Goal: Task Accomplishment & Management: Complete application form

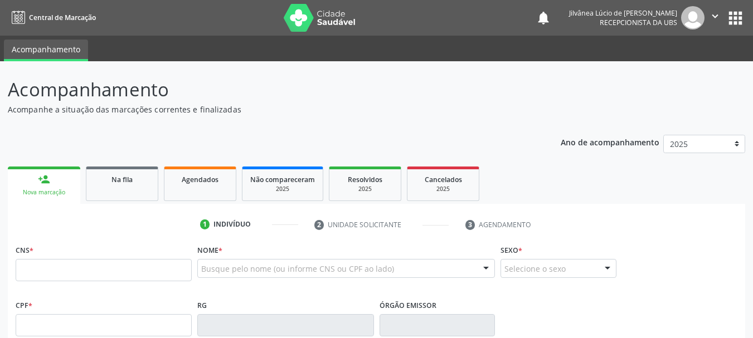
scroll to position [47, 0]
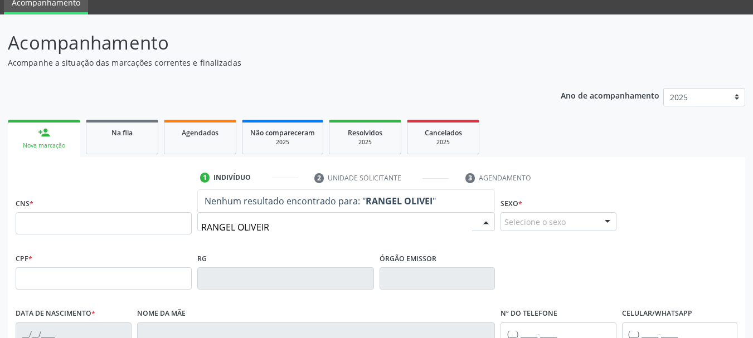
type input "[PERSON_NAME]"
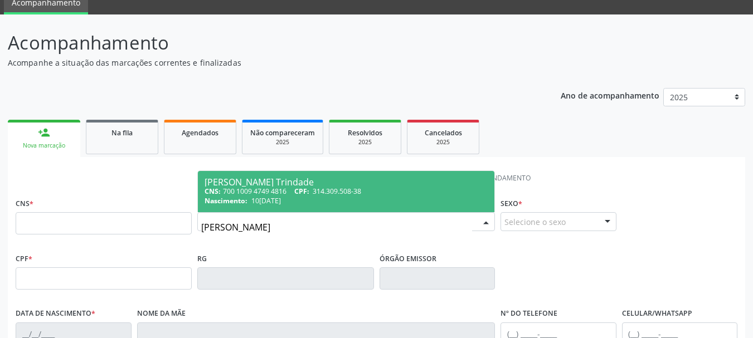
click at [291, 190] on div "CNS: 700 1009 4749 4816 CPF: 314.309.508-38" at bounding box center [346, 191] width 283 height 9
type input "700 1009 4749 4816"
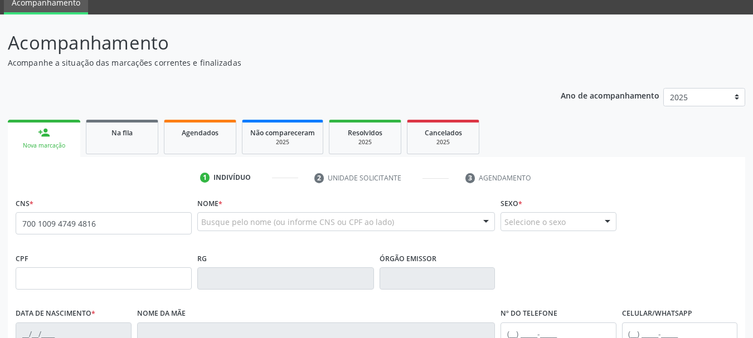
scroll to position [266, 0]
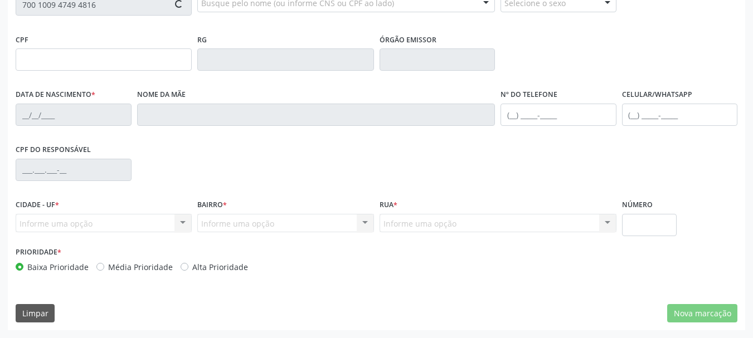
type input "314.309.508-38"
type input "10[DATE]"
type input "[PERSON_NAME]"
type input "[PHONE_NUMBER]"
type input "97"
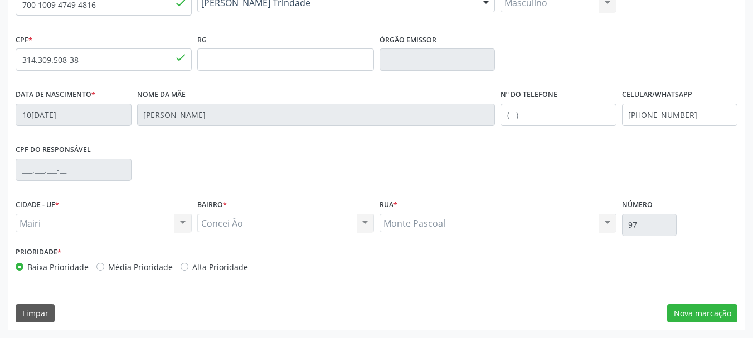
click at [108, 269] on label "Média Prioridade" at bounding box center [140, 267] width 65 height 12
click at [100, 269] on input "Média Prioridade" at bounding box center [100, 266] width 8 height 10
radio input "true"
click at [712, 313] on button "Nova marcação" at bounding box center [702, 313] width 70 height 19
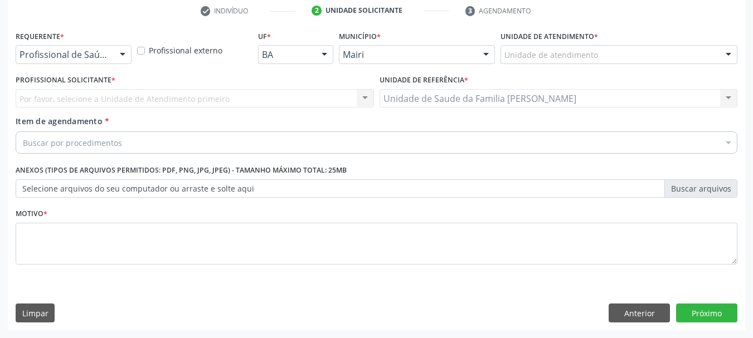
scroll to position [214, 0]
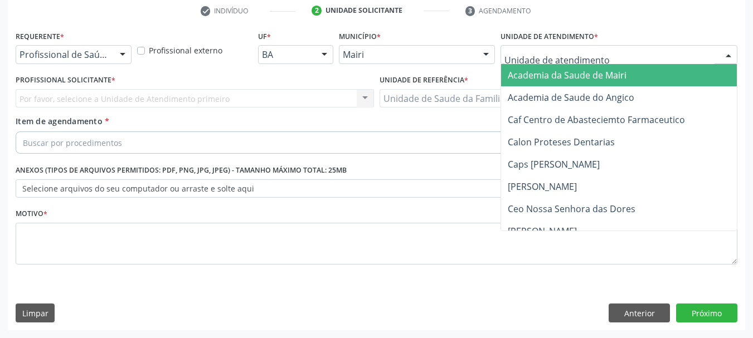
type input "J"
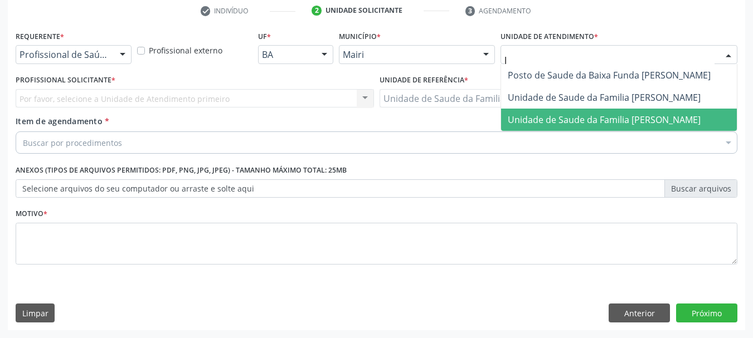
click at [531, 122] on span "Unidade de Saude da Familia [PERSON_NAME]" at bounding box center [604, 120] width 193 height 12
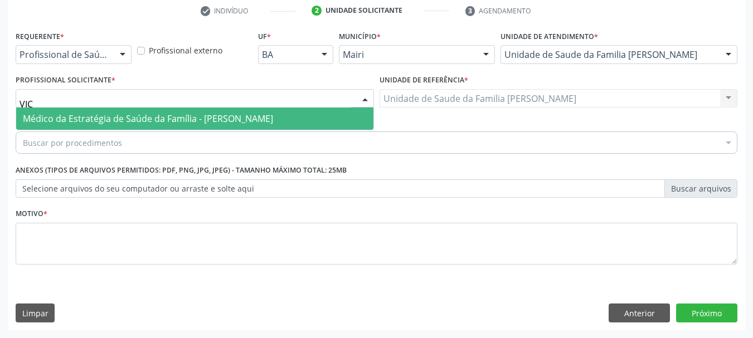
type input "VICT"
click at [118, 115] on span "Médico da Estratégia de Saúde da Família - [PERSON_NAME]" at bounding box center [148, 119] width 250 height 12
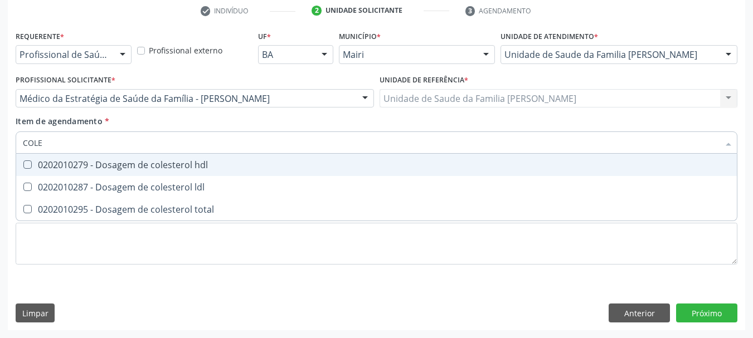
type input "COLES"
drag, startPoint x: 111, startPoint y: 167, endPoint x: 111, endPoint y: 211, distance: 44.0
click at [111, 169] on div "0202010279 - Dosagem de colesterol hdl" at bounding box center [376, 165] width 707 height 9
checkbox hdl "true"
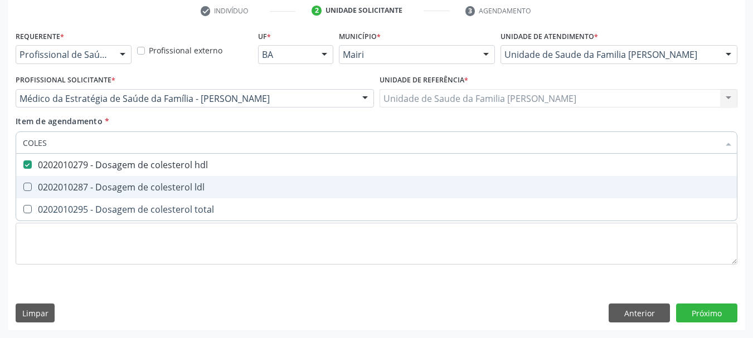
click at [109, 193] on span "0202010287 - Dosagem de colesterol ldl" at bounding box center [376, 187] width 721 height 22
checkbox ldl "true"
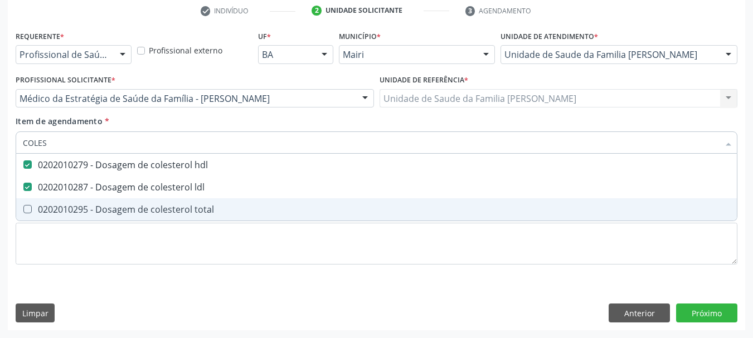
click at [107, 205] on div "0202010295 - Dosagem de colesterol total" at bounding box center [376, 209] width 707 height 9
checkbox total "true"
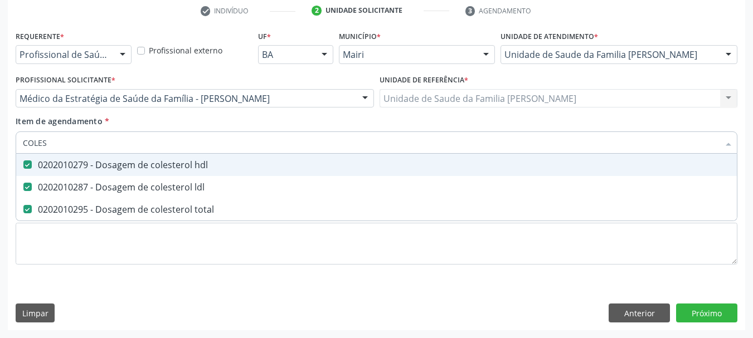
click at [72, 148] on input "COLES" at bounding box center [371, 143] width 696 height 22
type input "TR"
checkbox hdl "false"
checkbox ldl "false"
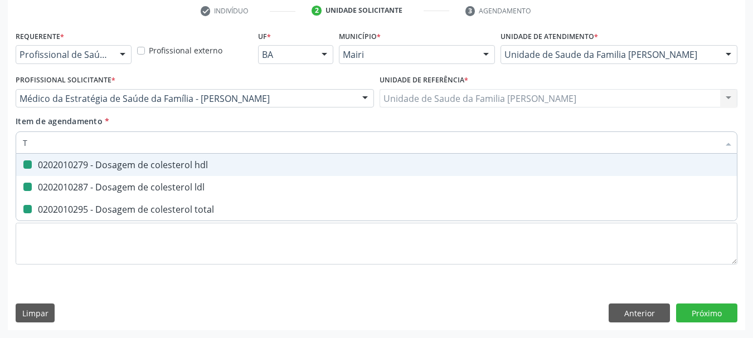
checkbox total "false"
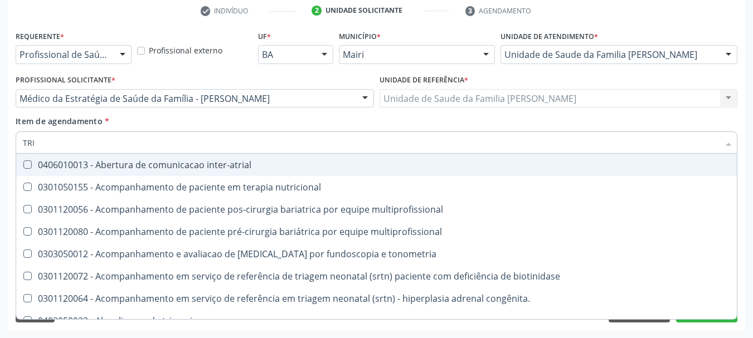
type input "TRIG"
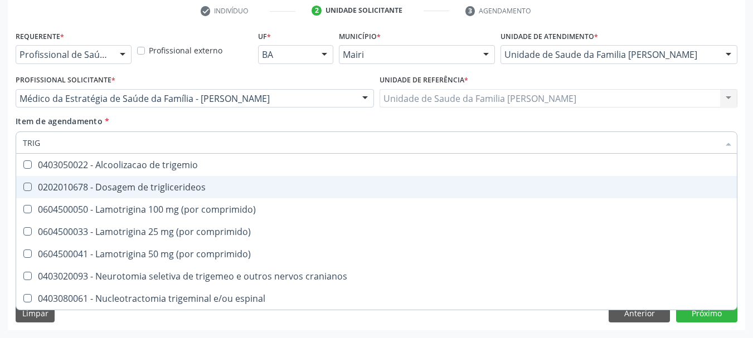
click at [137, 183] on div "0202010678 - Dosagem de triglicerideos" at bounding box center [376, 187] width 707 height 9
checkbox triglicerideos "true"
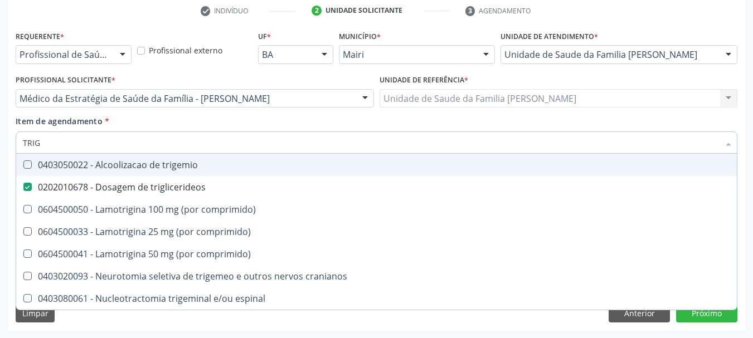
click at [113, 150] on input "TRIG" at bounding box center [371, 143] width 696 height 22
type input "U"
checkbox triglicerideos "false"
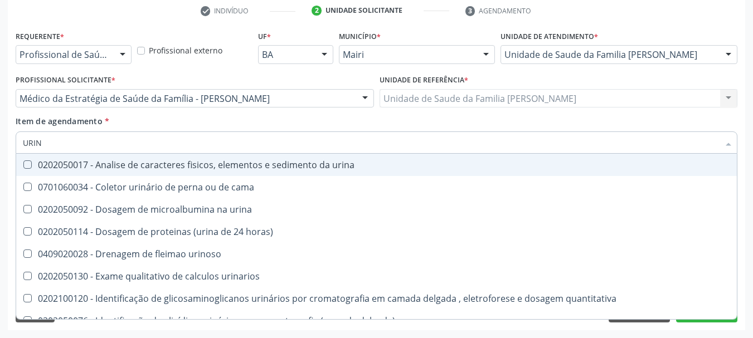
type input "URINA"
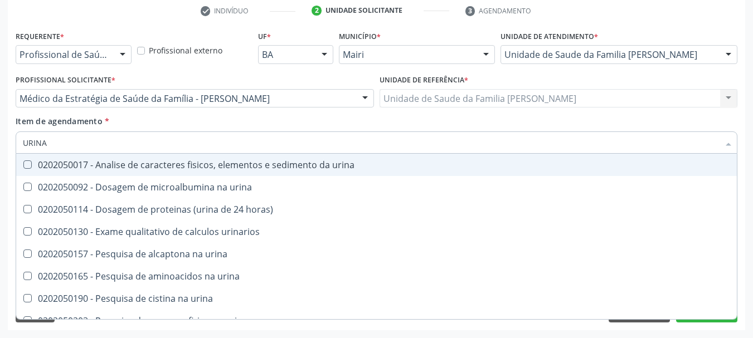
click at [195, 167] on div "0202050017 - Analise de caracteres fisicos, elementos e sedimento da urina" at bounding box center [376, 165] width 707 height 9
checkbox urina "true"
click at [39, 144] on input "URINA" at bounding box center [371, 143] width 696 height 22
type input "G"
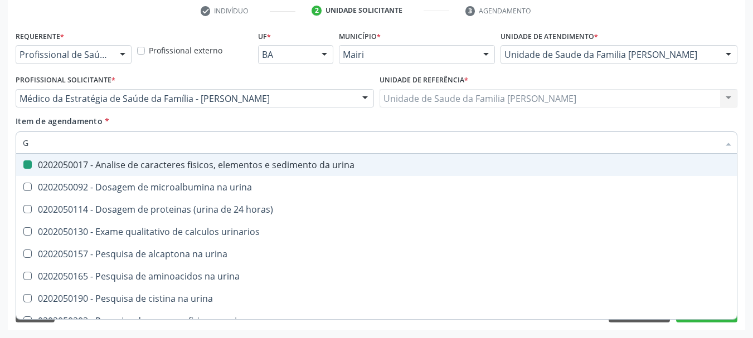
checkbox urina "false"
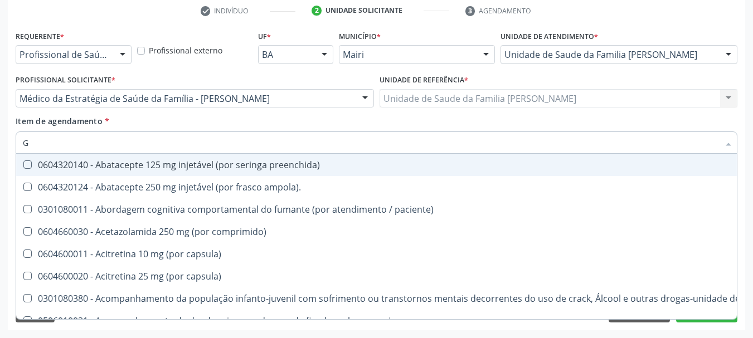
type input "GL"
checkbox pé\) "true"
type input "GLI"
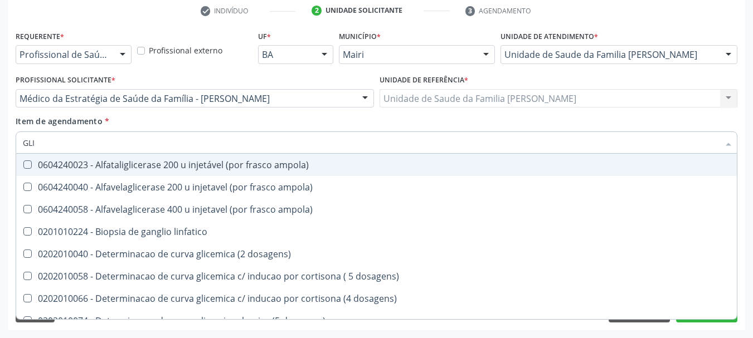
checkbox triglicerideos "true"
type input "GLIC"
checkbox glicosilada "true"
checkbox triglicerideos "false"
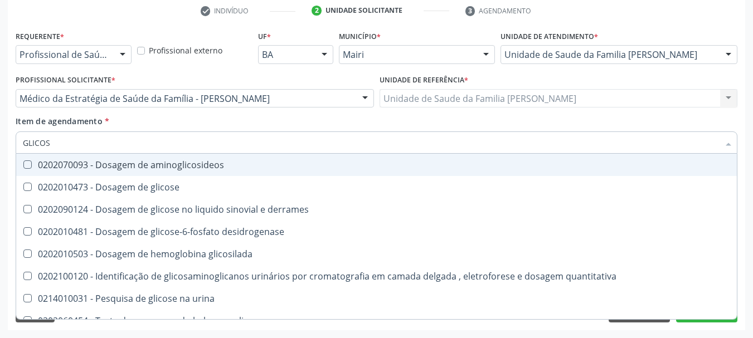
type input "GLICOSE"
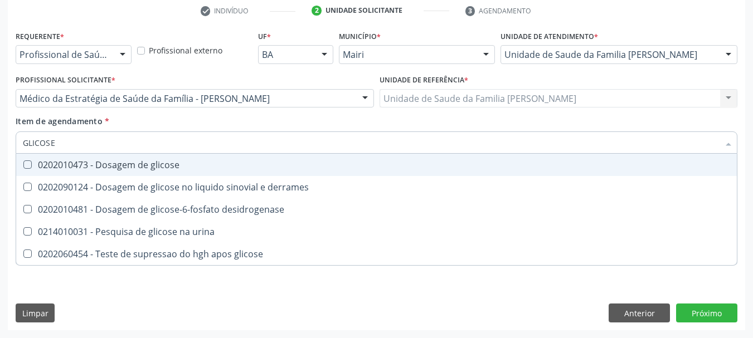
click at [142, 165] on div "0202010473 - Dosagem de glicose" at bounding box center [376, 165] width 707 height 9
checkbox glicose "true"
click at [95, 140] on input "GLICOSE" at bounding box center [371, 143] width 696 height 22
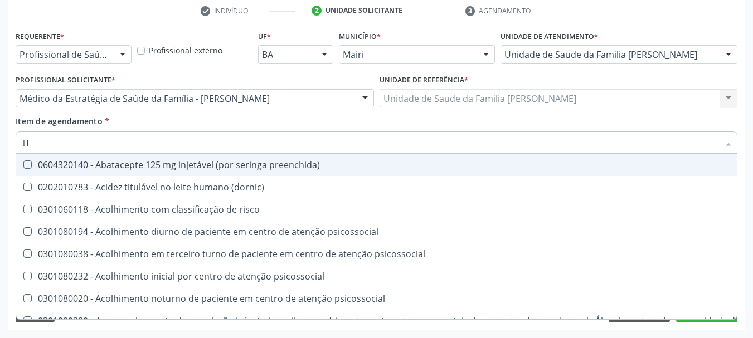
type input "HE"
checkbox preenchida\) "false"
checkbox hdl "false"
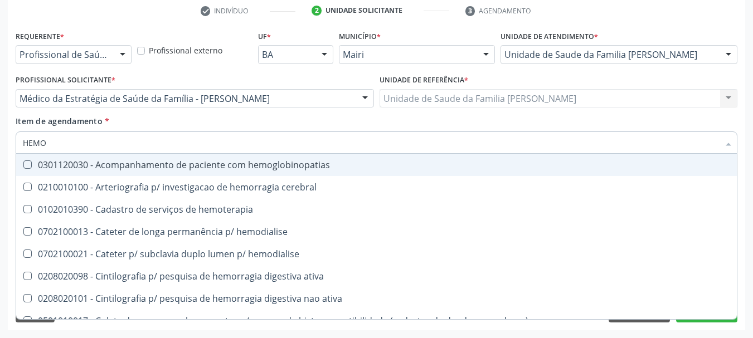
type input "HEMOG"
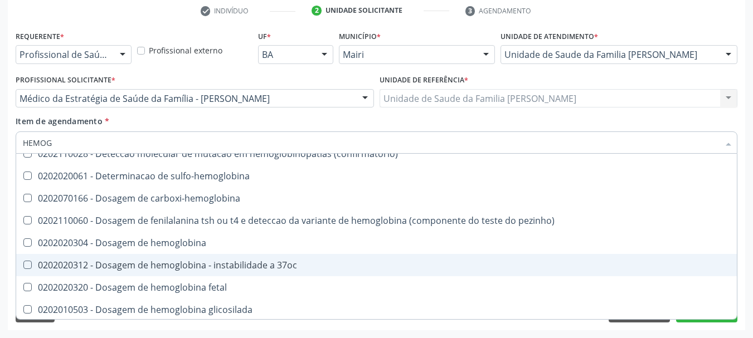
scroll to position [111, 0]
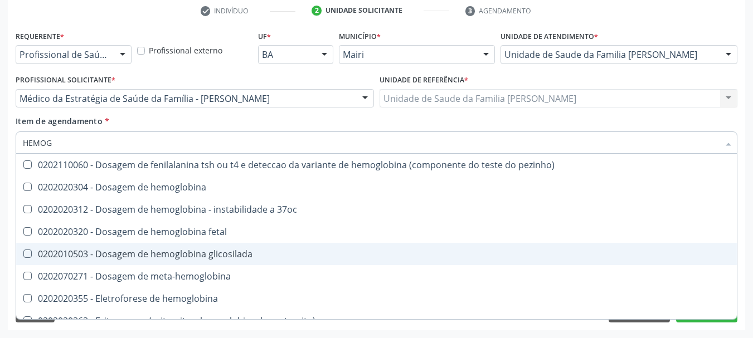
click at [216, 251] on div "0202010503 - Dosagem de hemoglobina glicosilada" at bounding box center [376, 254] width 707 height 9
checkbox glicosilada "true"
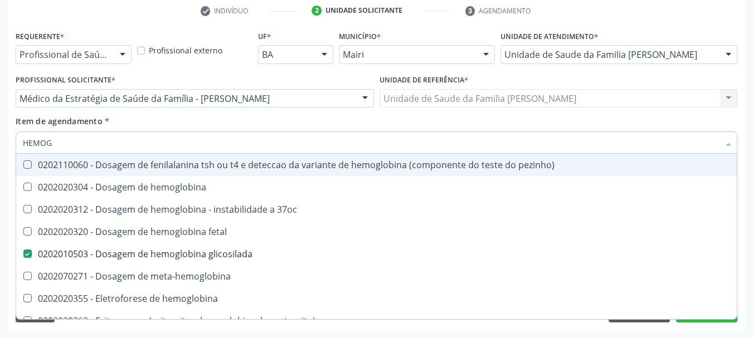
click at [118, 144] on input "HEMOG" at bounding box center [371, 143] width 696 height 22
type input "H"
checkbox glicosilada "false"
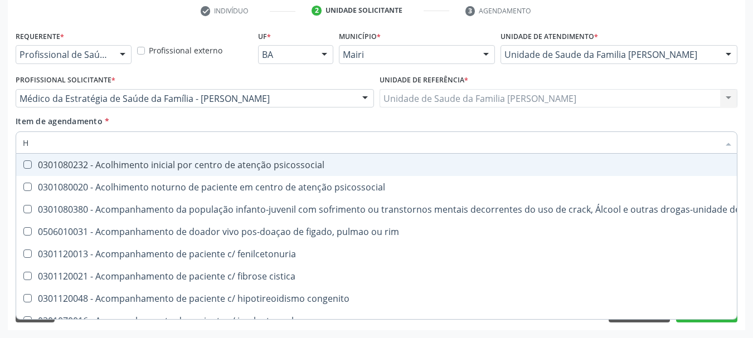
type input "HE"
checkbox genético "true"
checkbox hdl "false"
checkbox glicosilada "false"
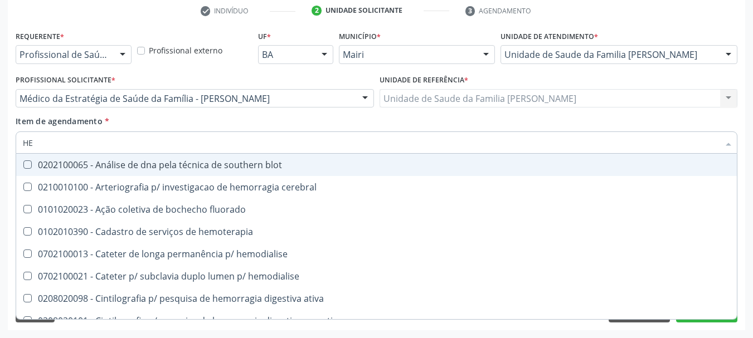
type input "HEM"
checkbox radiosotopos\) "true"
checkbox glicosilada "false"
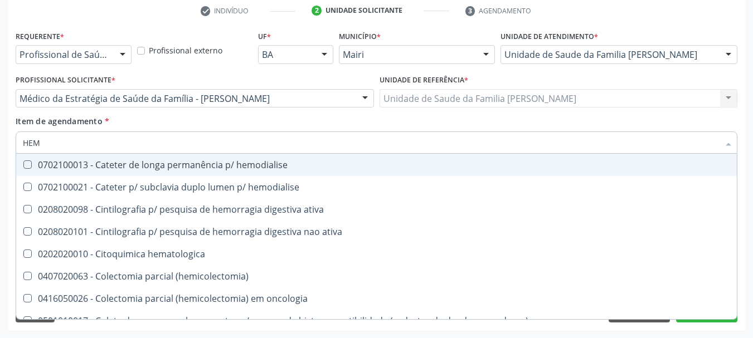
type input "HEMO"
checkbox fase "true"
checkbox glicosilada "false"
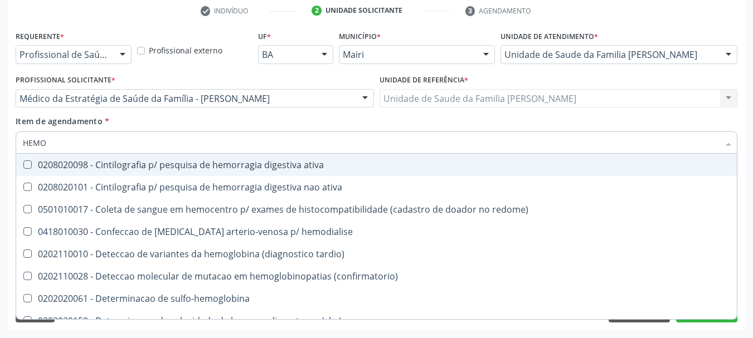
type input "HEMOG"
checkbox tardio\) "true"
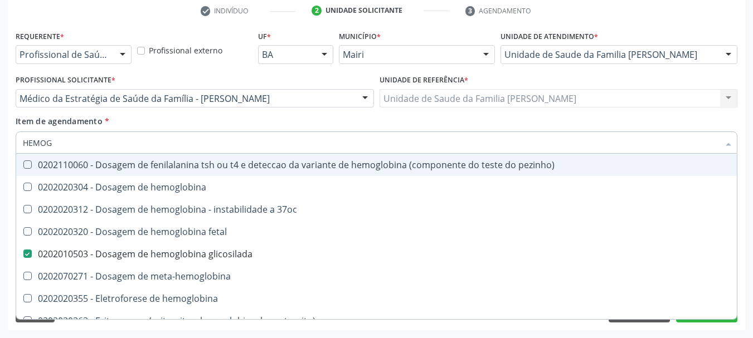
type input "HEMOGR"
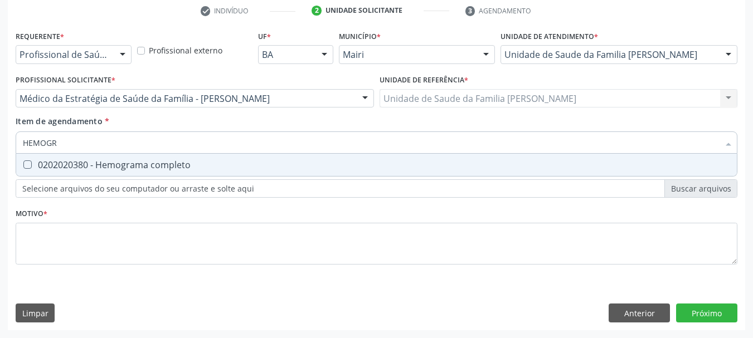
click at [130, 161] on div "0202020380 - Hemograma completo" at bounding box center [376, 165] width 707 height 9
checkbox completo "true"
click at [64, 145] on input "HEMOGR" at bounding box center [371, 143] width 696 height 22
type input "TG"
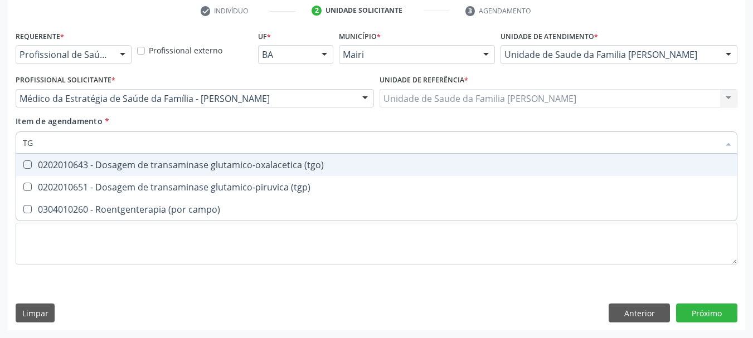
click at [218, 162] on div "0202010643 - Dosagem de transaminase glutamico-oxalacetica (tgo)" at bounding box center [376, 165] width 707 height 9
checkbox \(tgo\) "true"
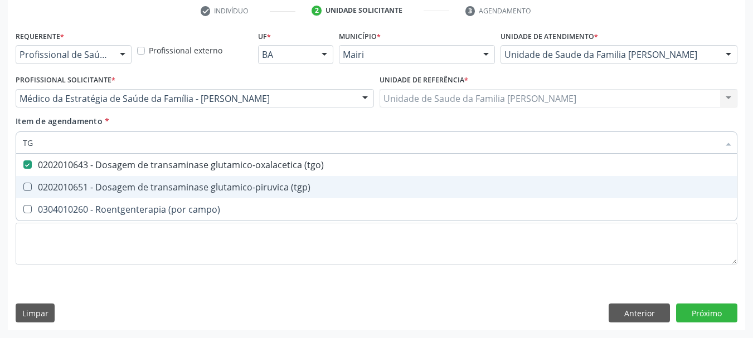
click at [216, 184] on div "0202010651 - Dosagem de transaminase glutamico-piruvica (tgp)" at bounding box center [376, 187] width 707 height 9
checkbox \(tgp\) "true"
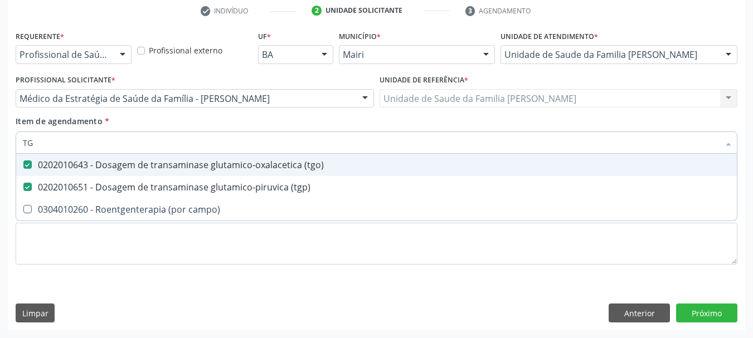
click at [71, 140] on input "TG" at bounding box center [371, 143] width 696 height 22
type input "U"
checkbox \(tgo\) "false"
checkbox \(tgp\) "false"
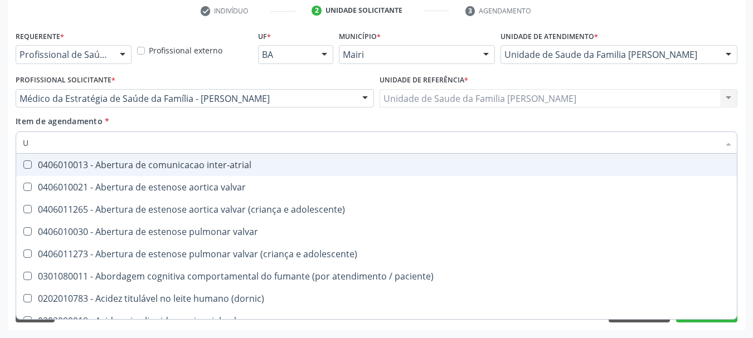
type input "UR"
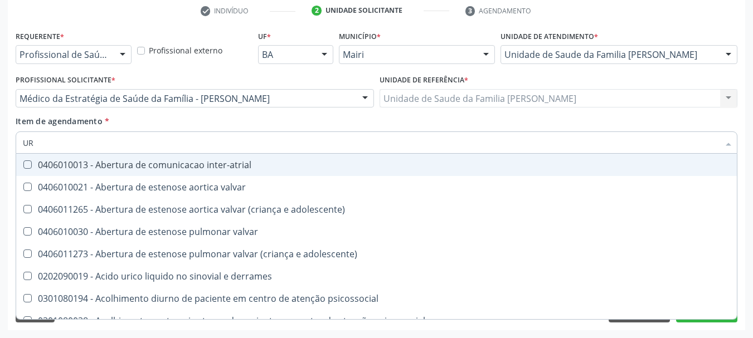
checkbox urina "true"
checkbox urostomizados "false"
type input "URE"
checkbox urina "false"
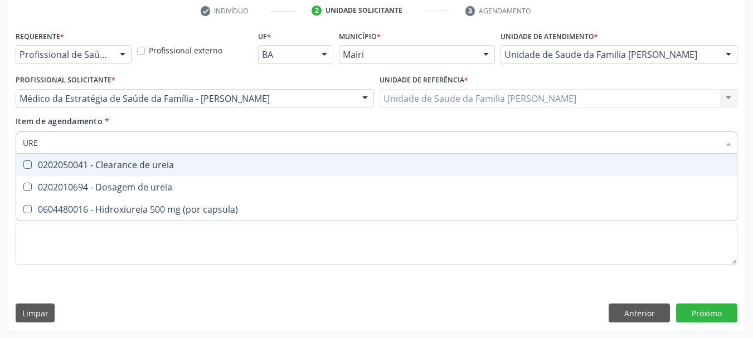
type input "UREI"
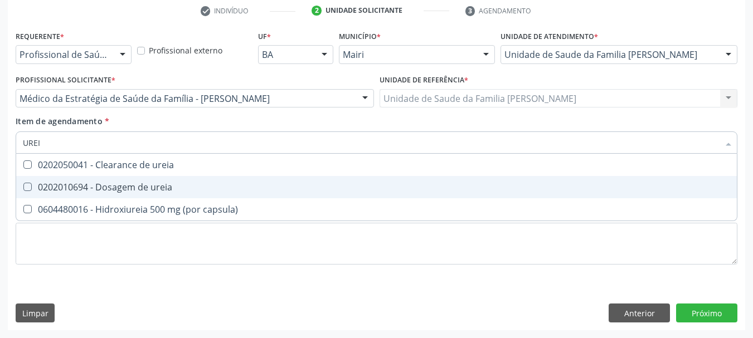
click at [104, 183] on div "0202010694 - Dosagem de ureia" at bounding box center [376, 187] width 707 height 9
checkbox ureia "true"
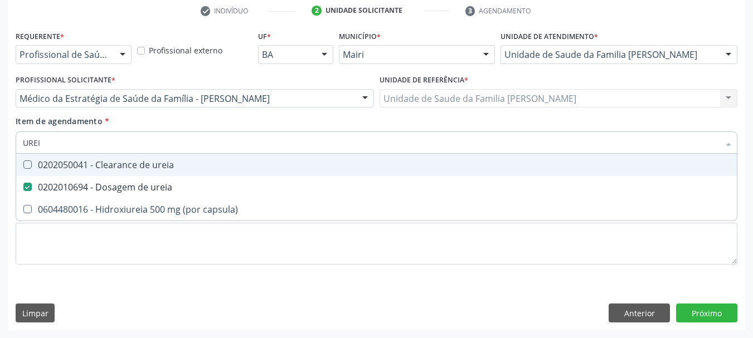
click at [90, 144] on input "UREI" at bounding box center [371, 143] width 696 height 22
type input "A"
checkbox ureia "false"
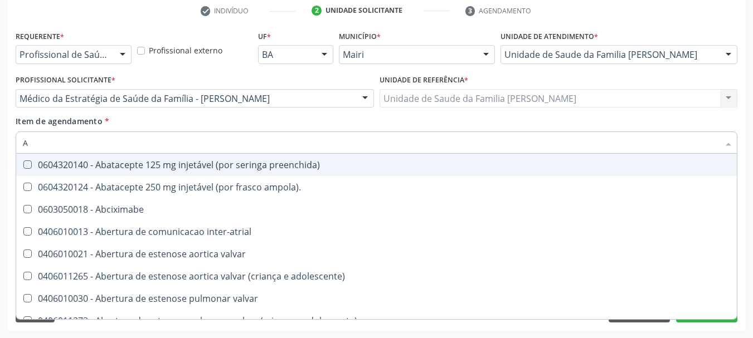
type input "AM"
checkbox urina "false"
checkbox link "true"
checkbox b "true"
checkbox neuropsicomotor "true"
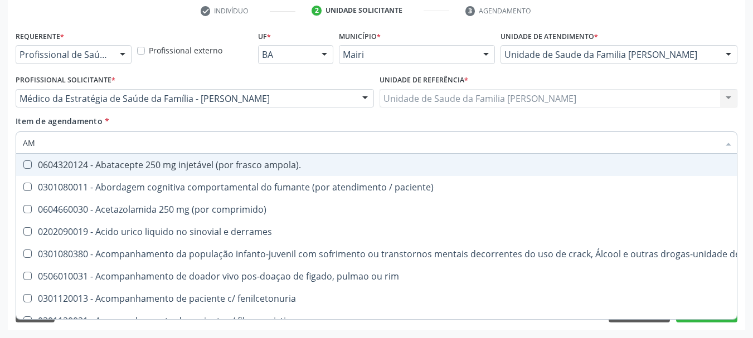
type input "AMI"
checkbox psicossocial "true"
checkbox tonometria "true"
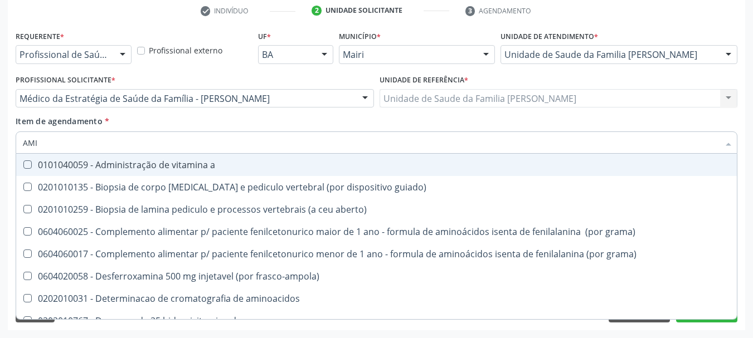
type input "AMIN"
checkbox \(tgo\) "true"
checkbox \(tgp\) "true"
checkbox minutos "false"
type input "AMI"
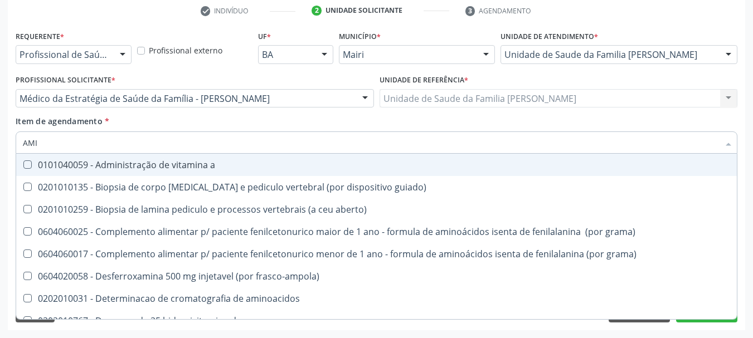
checkbox \(tgo\) "false"
checkbox \(tgp\) "false"
checkbox minutos "true"
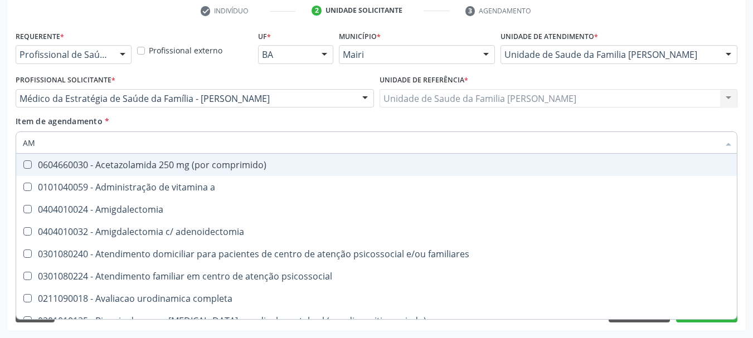
type input "A"
checkbox \(tgo\) "false"
checkbox \(tgp\) "false"
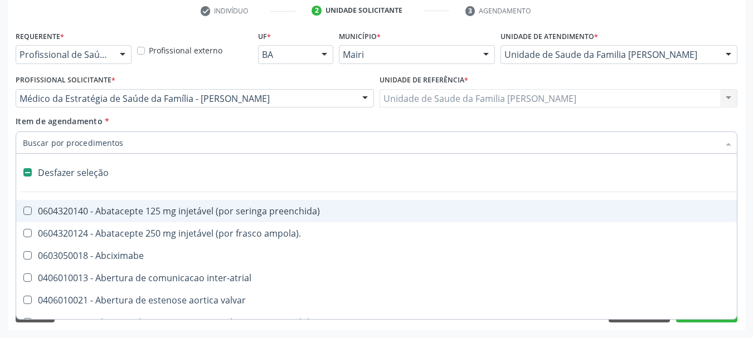
type input "L"
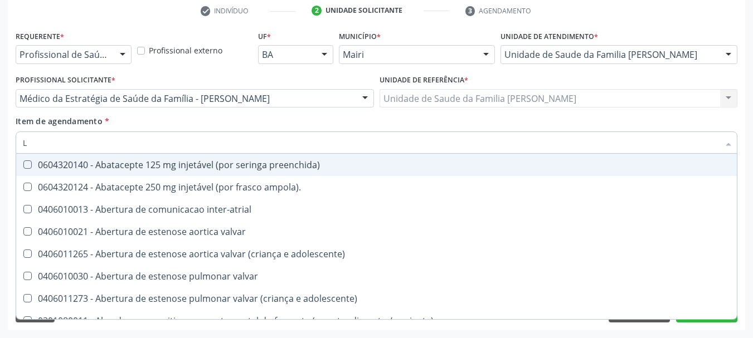
checkbox urina "true"
checkbox toraco-abdominal "false"
type input "LI"
checkbox psicossocial "true"
checkbox urina "false"
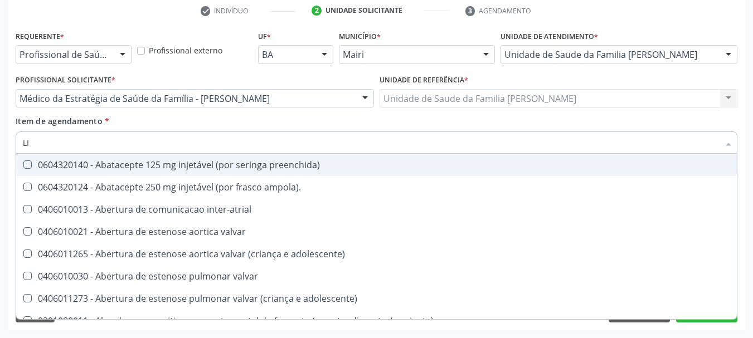
checkbox parcial "true"
checkbox cotovelo "true"
checkbox especializada "true"
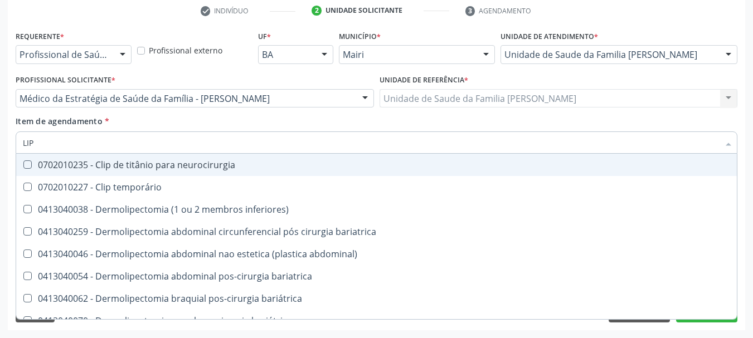
type input "LIPA"
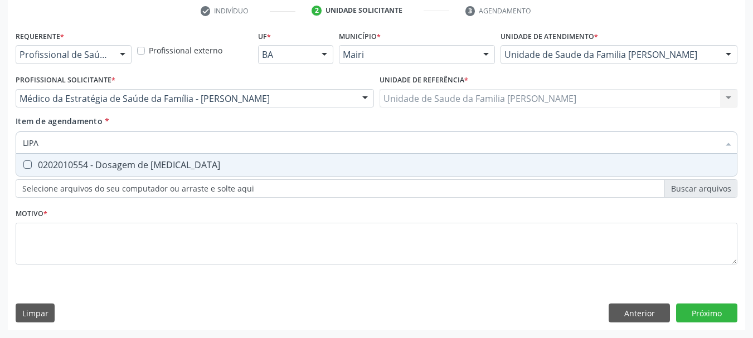
click at [110, 162] on div "0202010554 - Dosagem de [MEDICAL_DATA]" at bounding box center [376, 165] width 707 height 9
checkbox lipase "true"
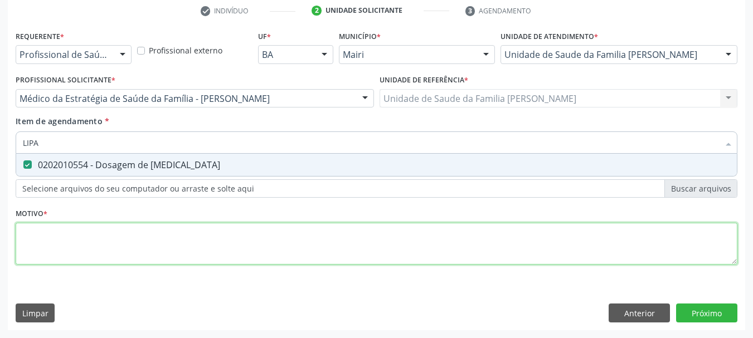
click at [59, 233] on div "Requerente * Profissional de Saúde Profissional de Saúde Paciente Nenhum result…" at bounding box center [377, 154] width 722 height 252
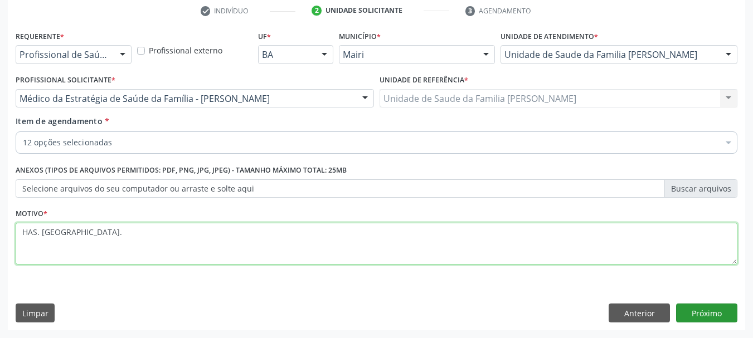
type textarea "HAS. [GEOGRAPHIC_DATA]."
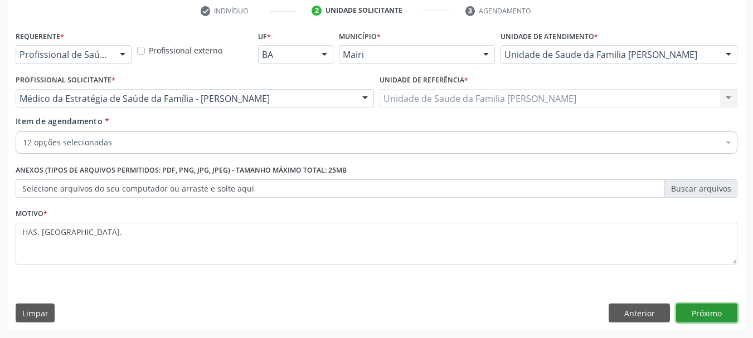
click at [723, 313] on button "Próximo" at bounding box center [706, 313] width 61 height 19
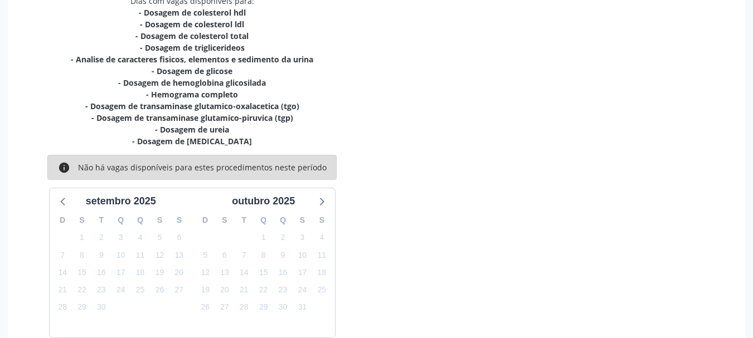
scroll to position [308, 0]
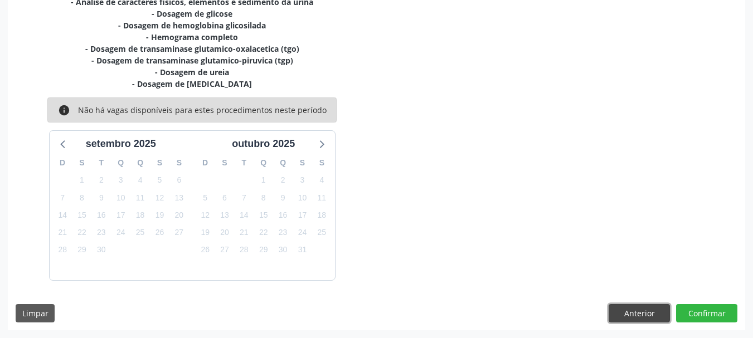
click at [658, 313] on button "Anterior" at bounding box center [639, 313] width 61 height 19
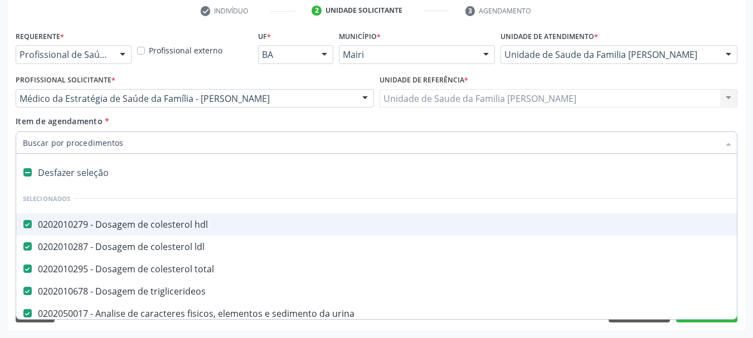
click at [165, 140] on input "Item de agendamento *" at bounding box center [371, 143] width 696 height 22
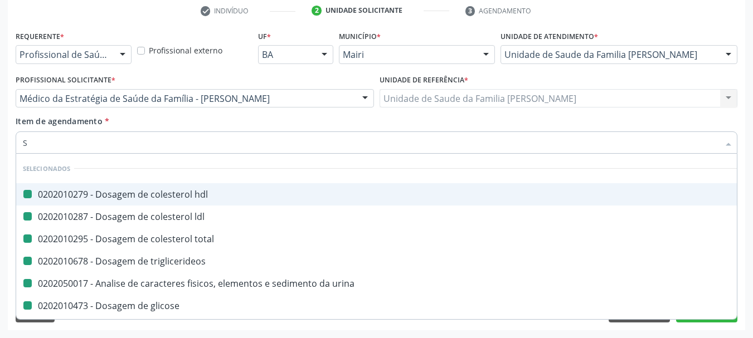
type input "SO"
checkbox hdl "false"
checkbox ldl "false"
checkbox total "false"
checkbox triglicerideos "false"
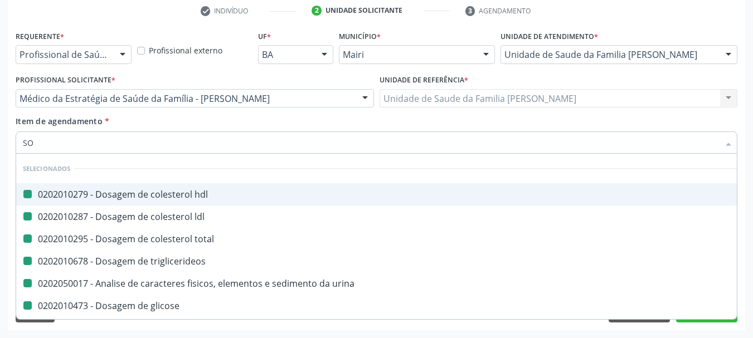
checkbox urina "false"
checkbox glicose "false"
checkbox glicosilada "false"
checkbox \(tgo\) "false"
checkbox \(tgp\) "false"
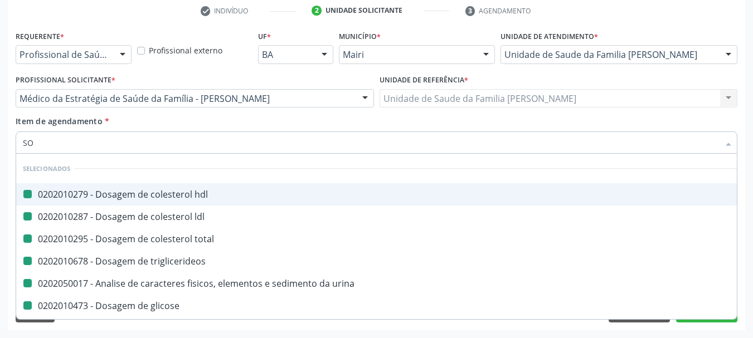
checkbox ureia "false"
checkbox lipase "false"
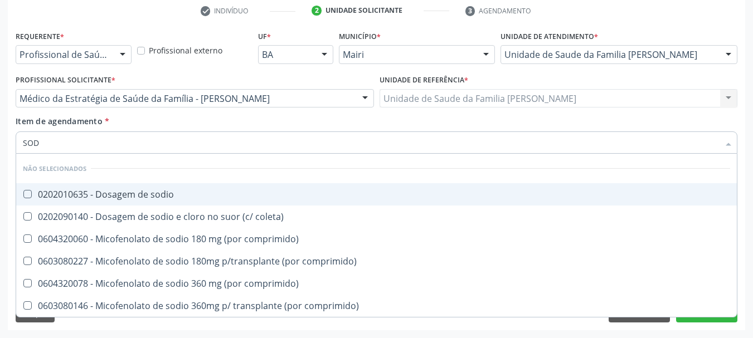
type input "SODI"
drag, startPoint x: 164, startPoint y: 198, endPoint x: 144, endPoint y: 165, distance: 38.5
click at [162, 196] on div "0202010635 - Dosagem de sodio" at bounding box center [376, 194] width 707 height 9
checkbox sodio "true"
click at [137, 147] on input "SODI" at bounding box center [371, 143] width 696 height 22
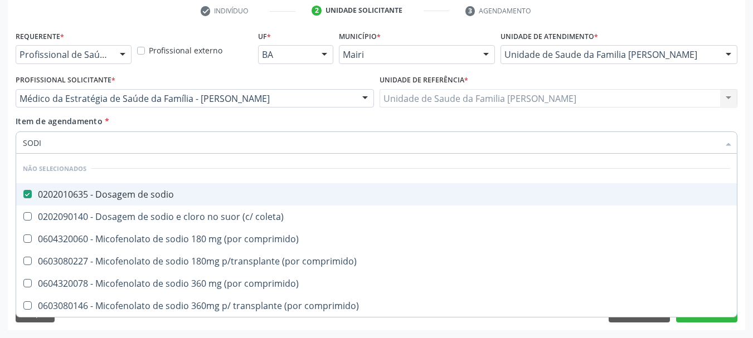
click at [137, 147] on input "SODI" at bounding box center [371, 143] width 696 height 22
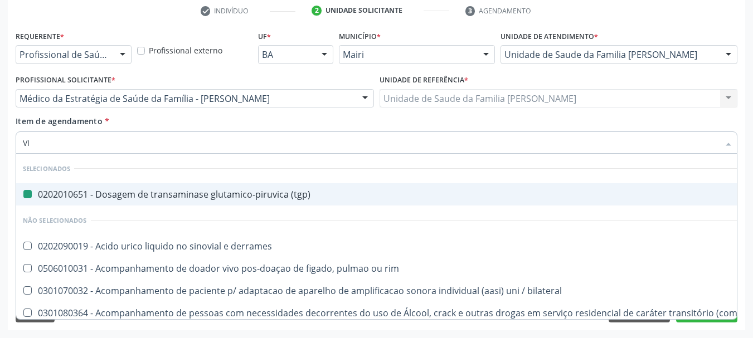
type input "VIT"
checkbox \(tgp\) "false"
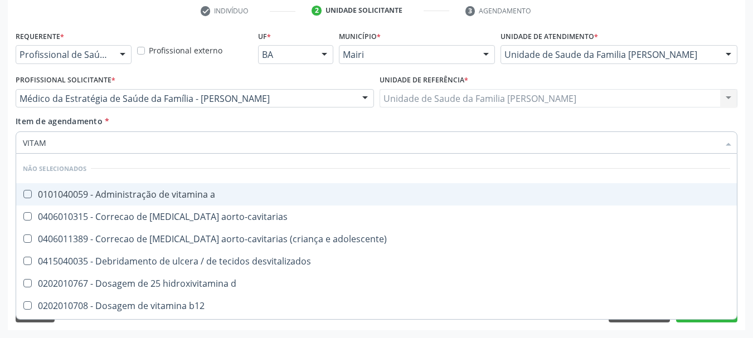
type input "VITAMI"
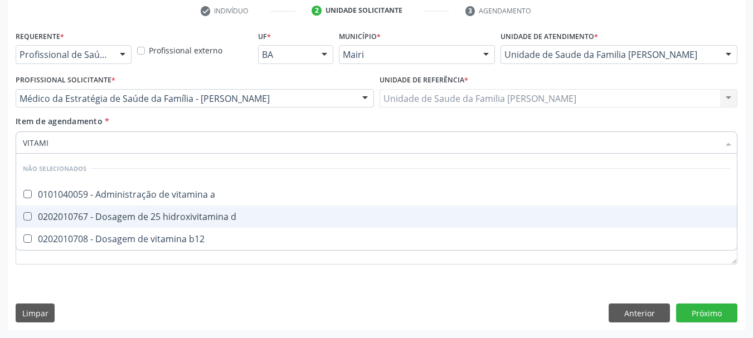
click at [154, 217] on div "0202010767 - Dosagem de 25 hidroxivitamina d" at bounding box center [376, 216] width 707 height 9
checkbox d "true"
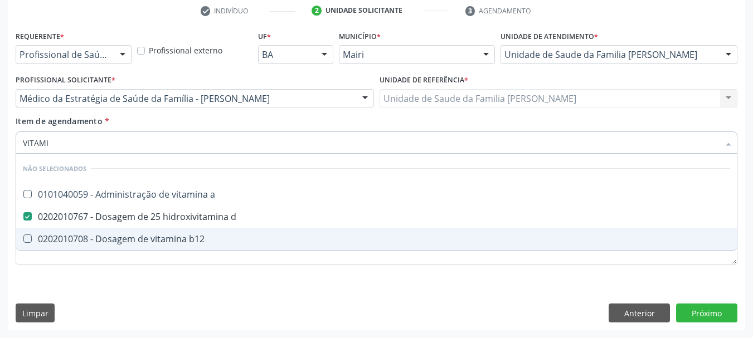
click at [140, 242] on div "0202010708 - Dosagem de vitamina b12" at bounding box center [376, 239] width 707 height 9
checkbox b12 "true"
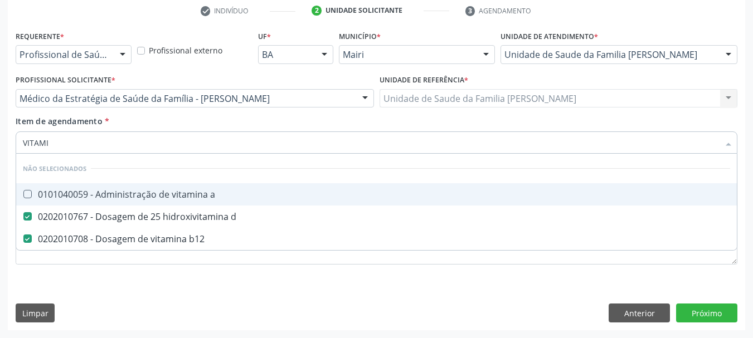
click at [105, 146] on input "VITAMI" at bounding box center [371, 143] width 696 height 22
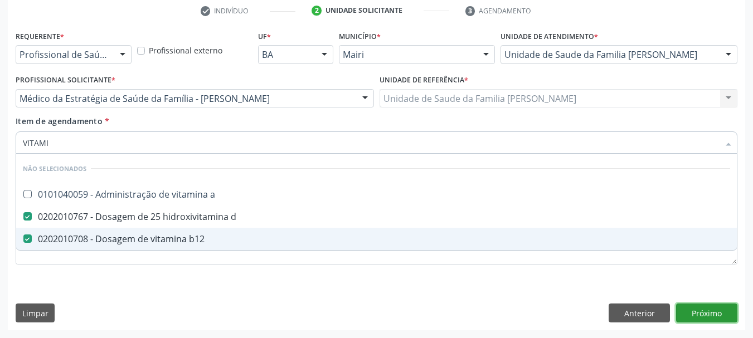
click at [711, 313] on div "Requerente * Profissional de Saúde Profissional de Saúde Paciente Nenhum result…" at bounding box center [376, 179] width 737 height 303
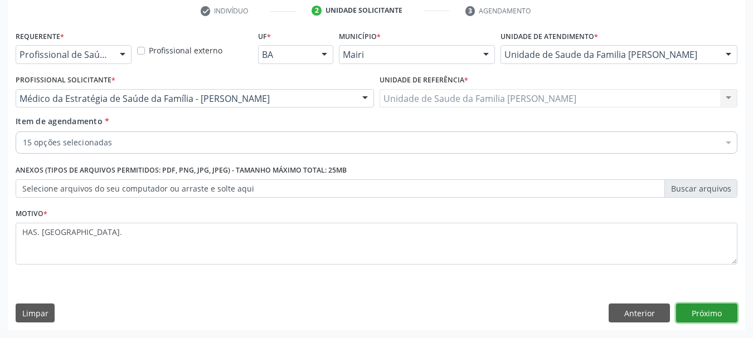
click at [725, 313] on button "Próximo" at bounding box center [706, 313] width 61 height 19
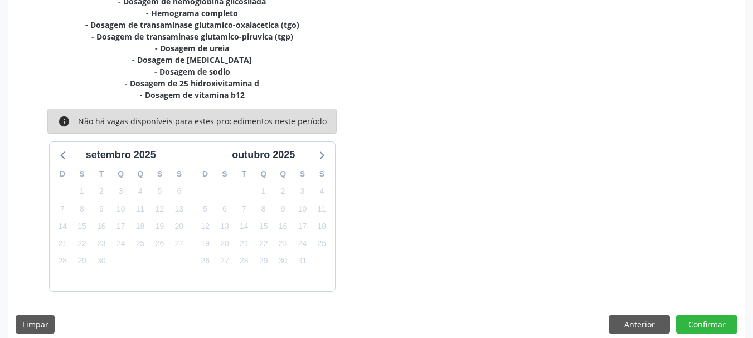
scroll to position [343, 0]
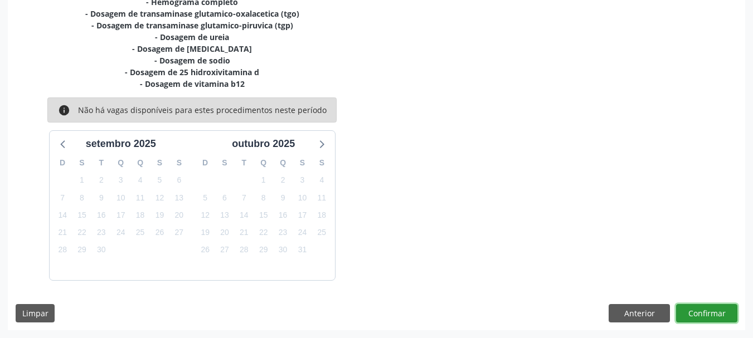
click at [694, 313] on button "Confirmar" at bounding box center [706, 313] width 61 height 19
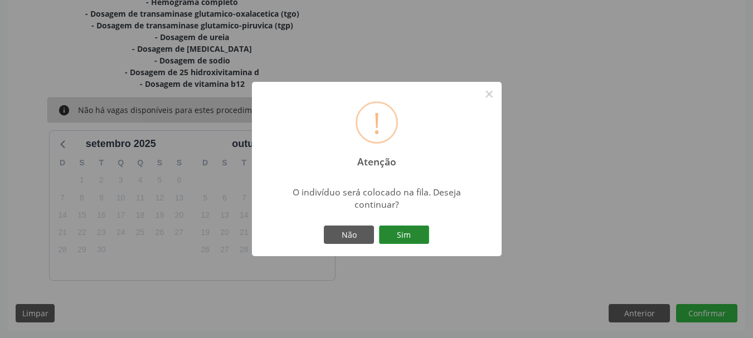
click at [395, 237] on button "Sim" at bounding box center [404, 235] width 50 height 19
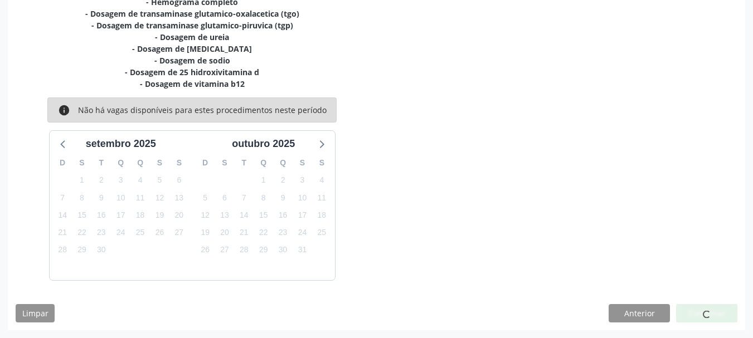
scroll to position [30, 0]
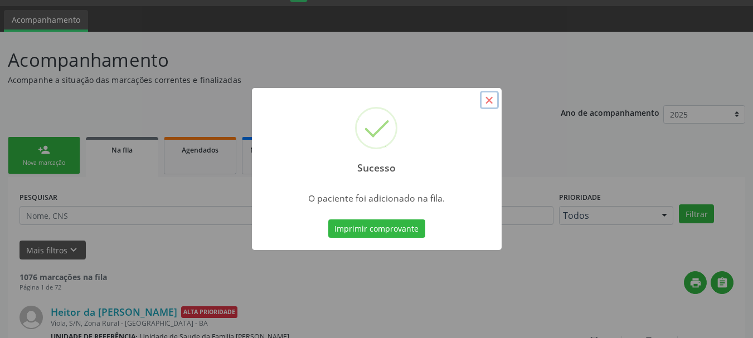
click at [493, 99] on button "×" at bounding box center [489, 100] width 19 height 19
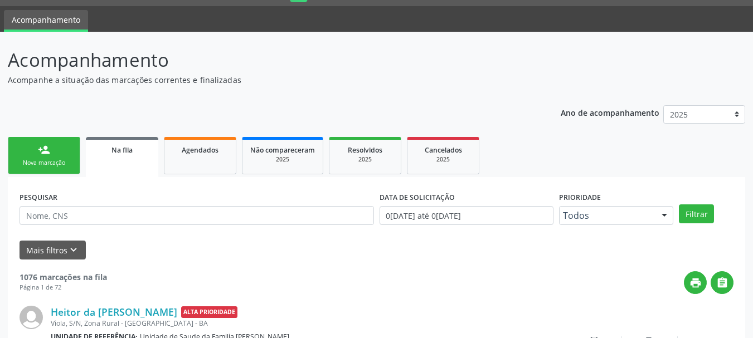
click at [47, 151] on div "person_add" at bounding box center [44, 150] width 12 height 12
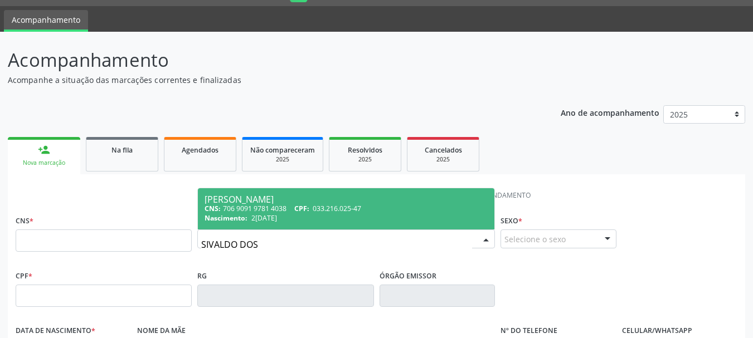
type input "SIVALDO DOS"
click at [307, 213] on div "CNS: 706 9091 9781 4038 CPF: 033.216.025-47" at bounding box center [346, 208] width 283 height 9
type input "706 9091 9781 4038"
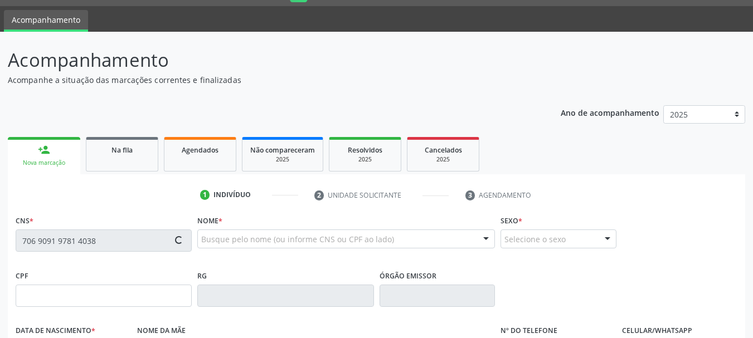
type input "033.216.025-47"
type input "2[DATE]"
type input "[PERSON_NAME]"
type input "[PHONE_NUMBER]"
type input "044.621.075-78"
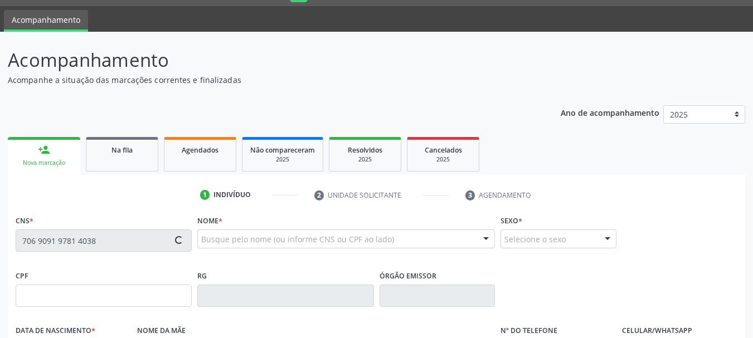
type input "S/N"
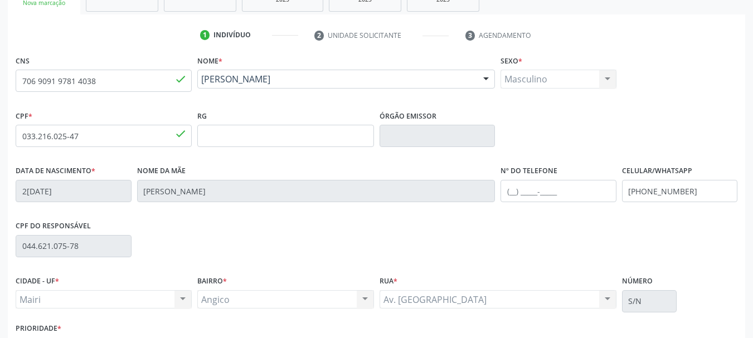
scroll to position [252, 0]
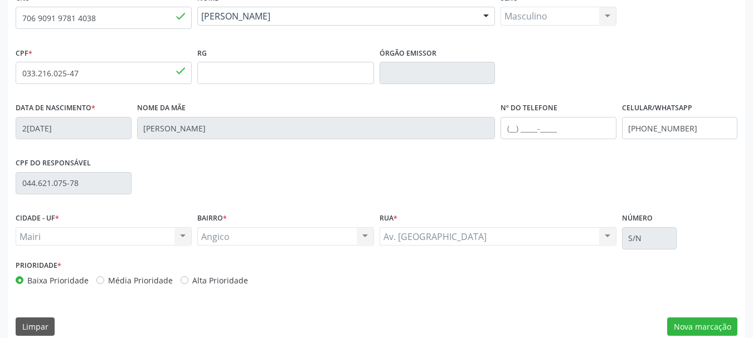
drag, startPoint x: 100, startPoint y: 281, endPoint x: 125, endPoint y: 281, distance: 25.6
click at [110, 281] on label "Média Prioridade" at bounding box center [140, 281] width 65 height 12
click at [108, 280] on label "Média Prioridade" at bounding box center [140, 281] width 65 height 12
click at [99, 280] on input "Média Prioridade" at bounding box center [100, 280] width 8 height 10
radio input "true"
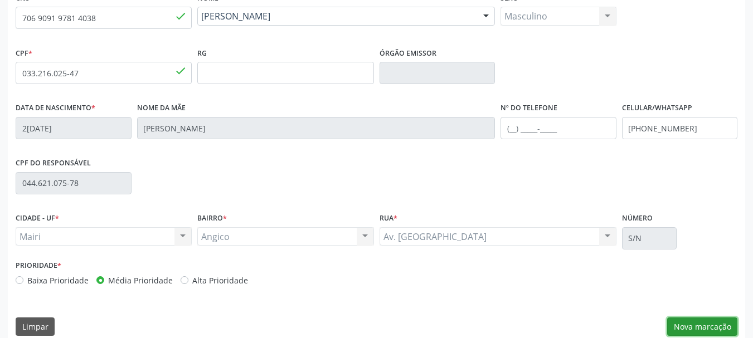
click at [728, 323] on button "Nova marcação" at bounding box center [702, 327] width 70 height 19
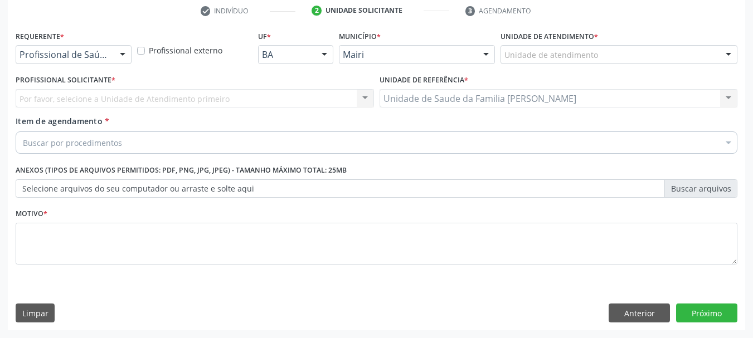
scroll to position [214, 0]
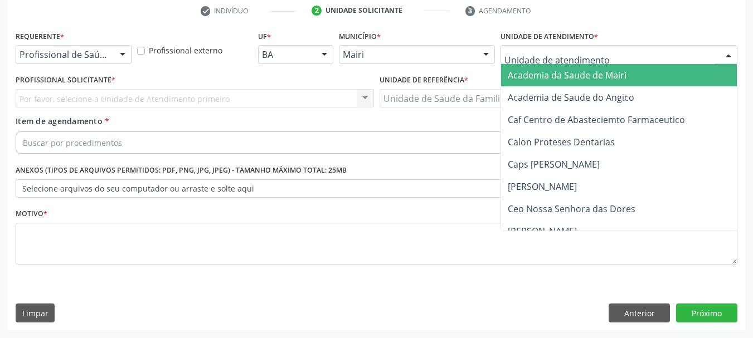
type input "J"
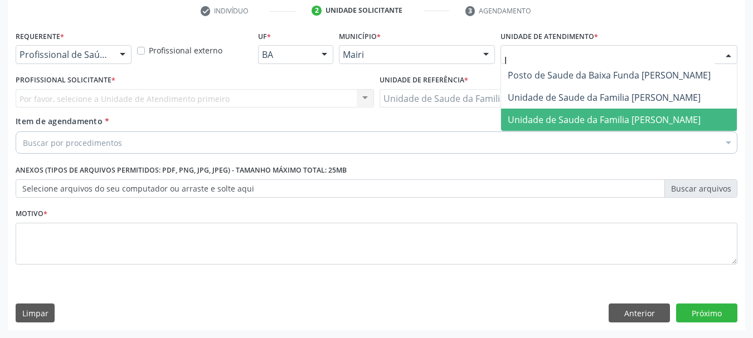
click at [542, 124] on span "Unidade de Saude da Familia [PERSON_NAME]" at bounding box center [604, 120] width 193 height 12
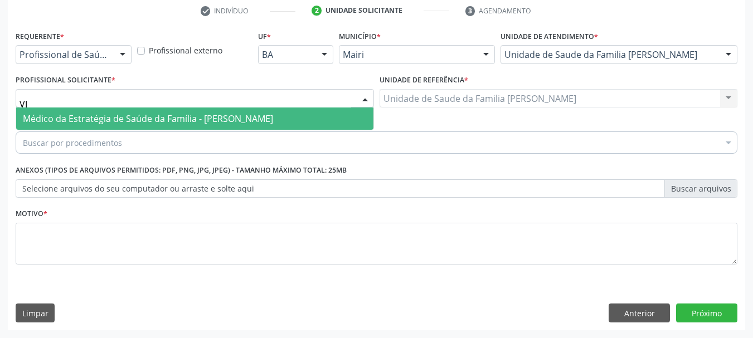
type input "VIC"
click at [198, 116] on span "Médico da Estratégia de Saúde da Família - [PERSON_NAME]" at bounding box center [148, 119] width 250 height 12
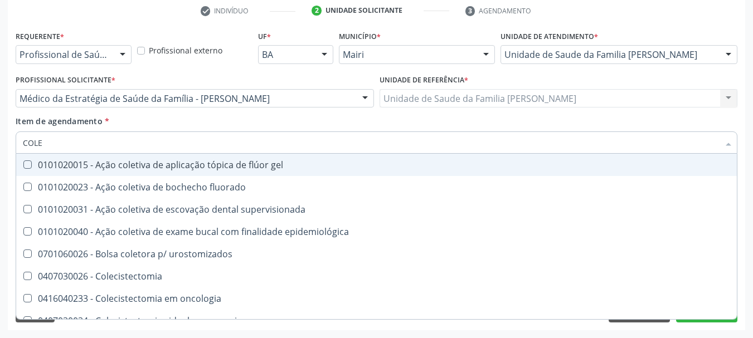
type input "COLES"
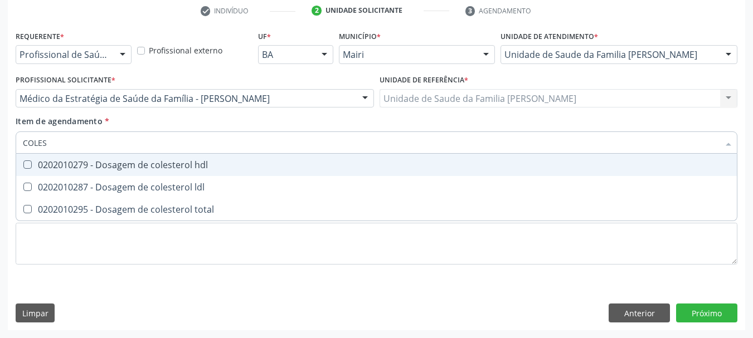
click at [70, 161] on div "0202010279 - Dosagem de colesterol hdl" at bounding box center [376, 165] width 707 height 9
checkbox hdl "true"
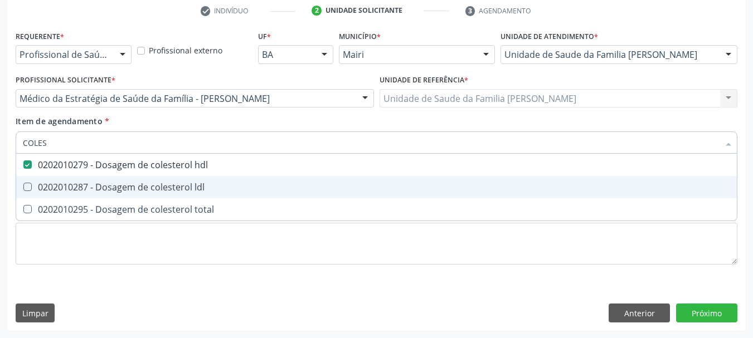
click at [70, 188] on div "0202010287 - Dosagem de colesterol ldl" at bounding box center [376, 187] width 707 height 9
checkbox ldl "true"
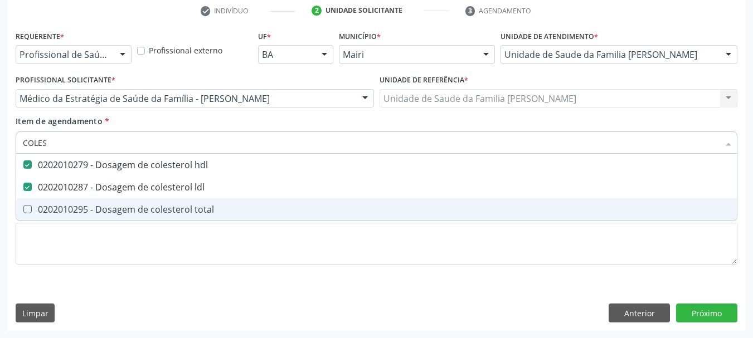
click at [66, 207] on div "0202010295 - Dosagem de colesterol total" at bounding box center [376, 209] width 707 height 9
checkbox total "true"
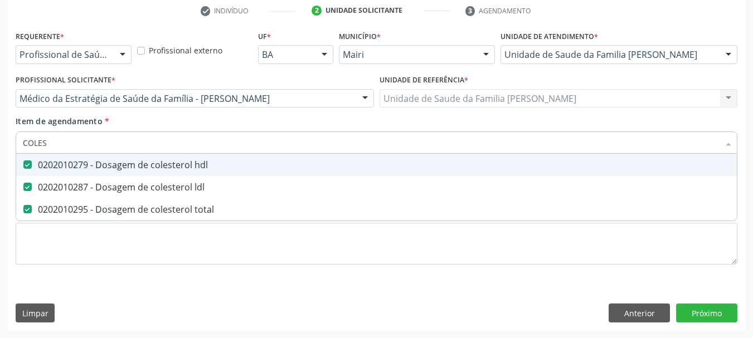
click at [42, 144] on input "COLES" at bounding box center [371, 143] width 696 height 22
type input "C"
checkbox hdl "false"
checkbox ldl "false"
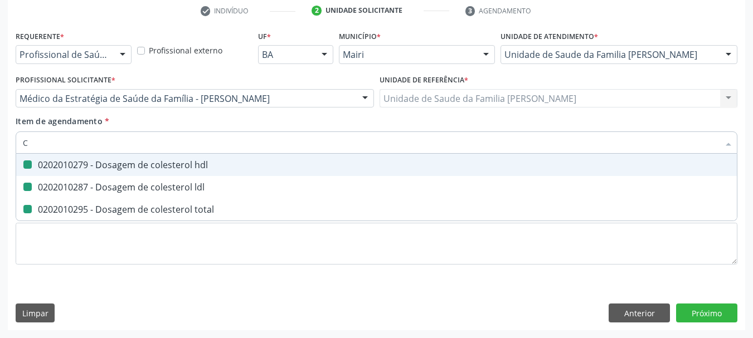
checkbox total "false"
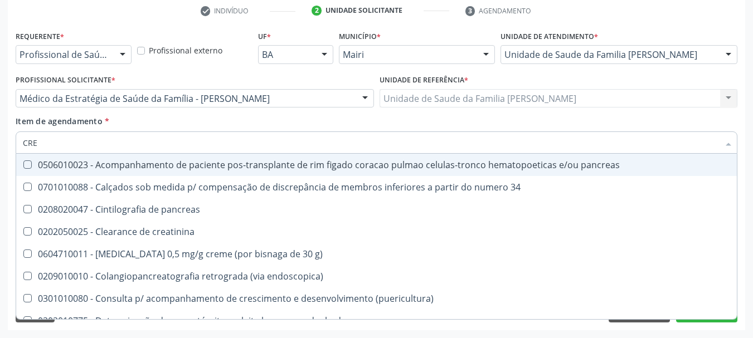
type input "CREA"
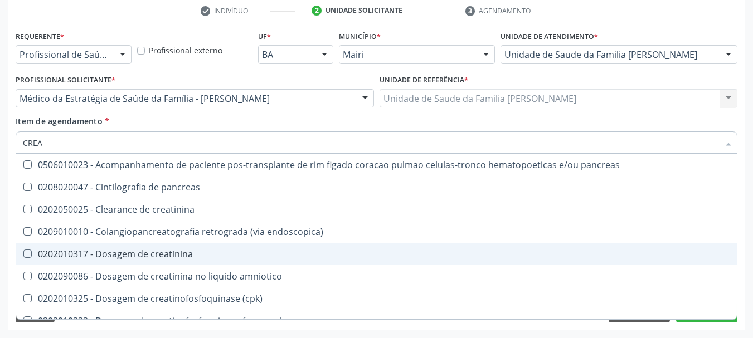
click at [159, 254] on div "0202010317 - Dosagem de creatinina" at bounding box center [376, 254] width 707 height 9
checkbox creatinina "true"
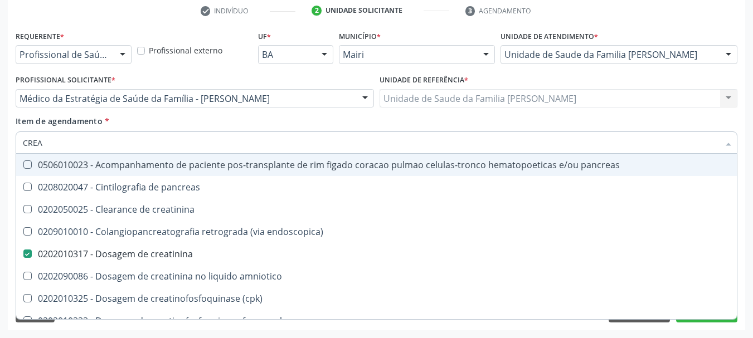
click at [82, 142] on input "CREA" at bounding box center [371, 143] width 696 height 22
type input "TR"
checkbox creatinina "false"
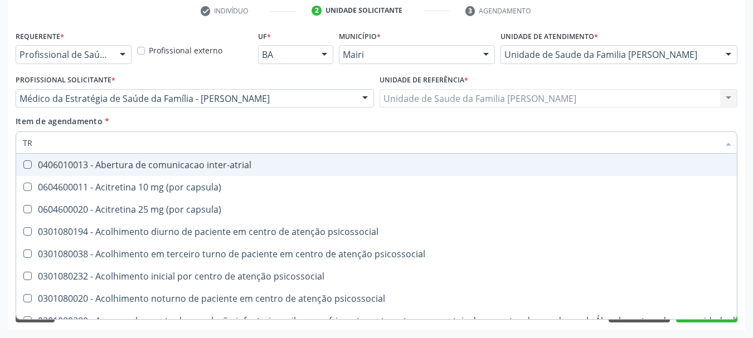
type input "TRI"
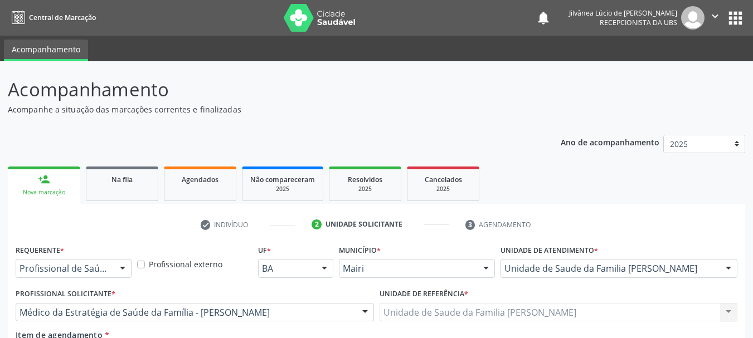
scroll to position [214, 0]
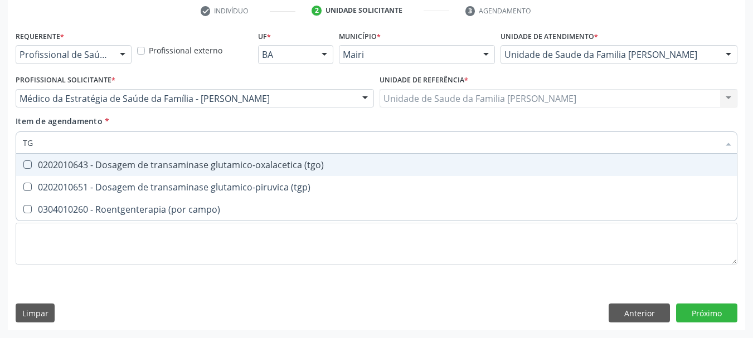
drag, startPoint x: 176, startPoint y: 164, endPoint x: 171, endPoint y: 196, distance: 32.1
click at [175, 168] on div "0202010643 - Dosagem de transaminase glutamico-oxalacetica (tgo)" at bounding box center [376, 165] width 707 height 9
checkbox \(tgo\) "true"
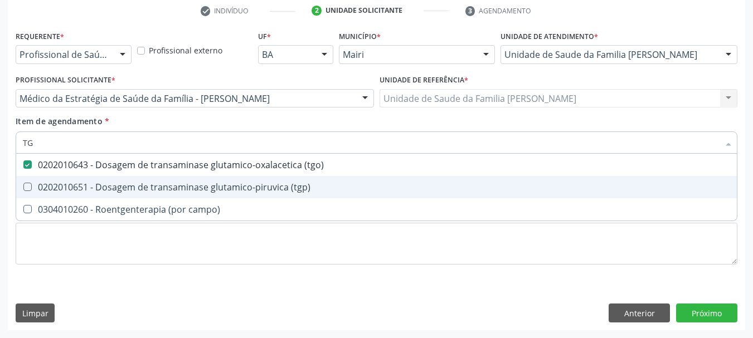
click at [172, 194] on span "0202010651 - Dosagem de transaminase glutamico-piruvica (tgp)" at bounding box center [376, 187] width 721 height 22
checkbox \(tgp\) "true"
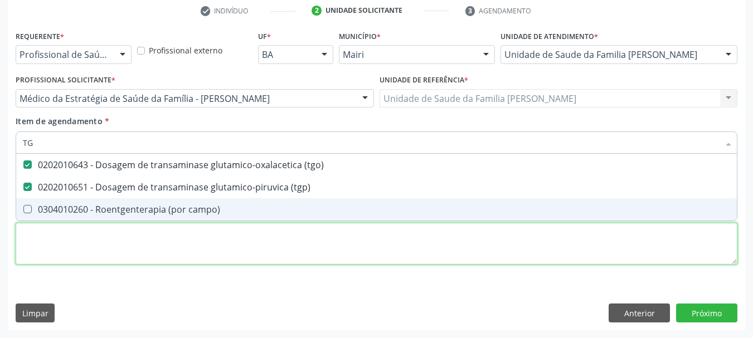
click at [122, 244] on div "Requerente * Profissional de Saúde Profissional de Saúde Paciente Nenhum result…" at bounding box center [377, 154] width 722 height 252
checkbox campo\) "true"
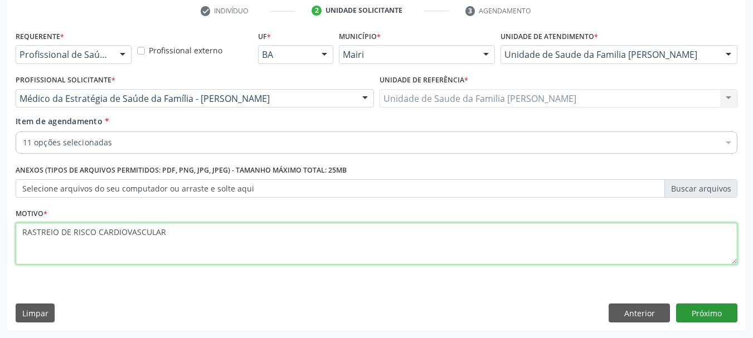
type textarea "RASTREIO DE RISCO CARDIOVASCULAR"
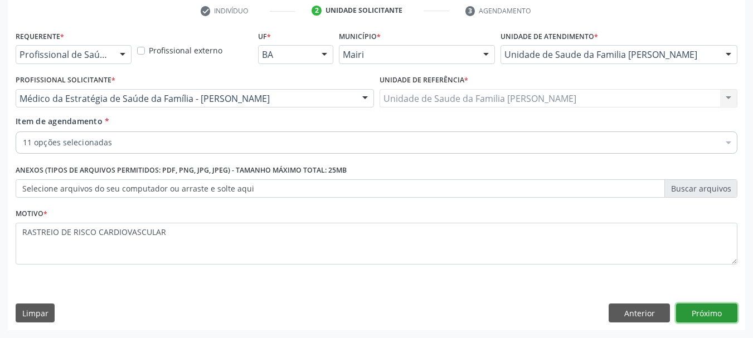
click at [718, 317] on button "Próximo" at bounding box center [706, 313] width 61 height 19
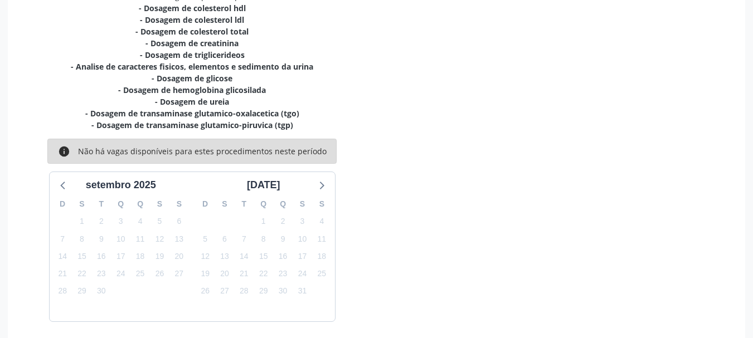
scroll to position [297, 0]
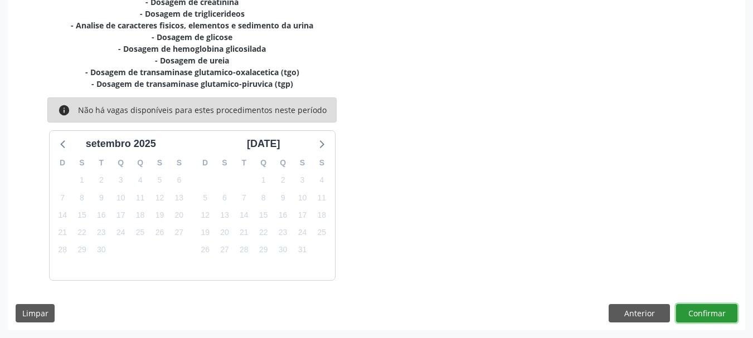
click at [697, 313] on button "Confirmar" at bounding box center [706, 313] width 61 height 19
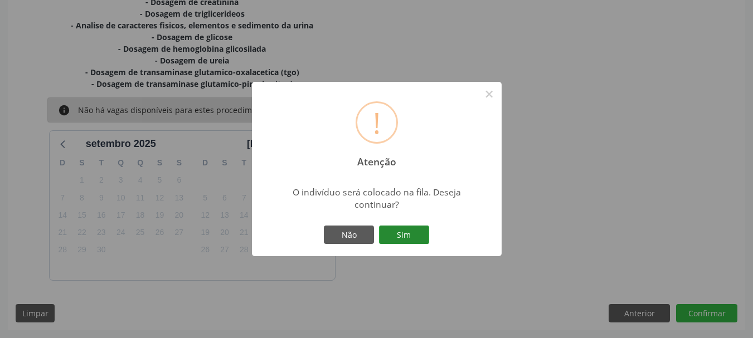
click at [409, 233] on button "Sim" at bounding box center [404, 235] width 50 height 19
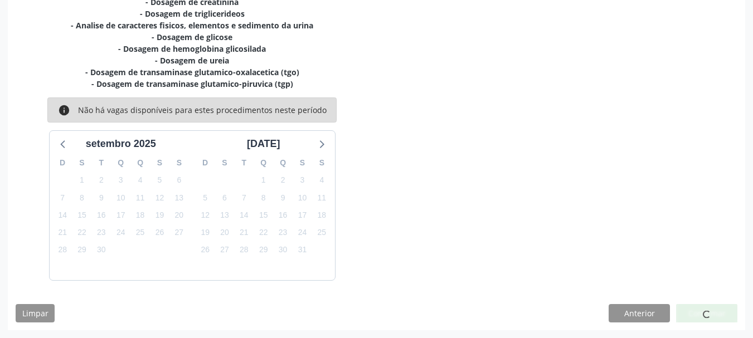
scroll to position [30, 0]
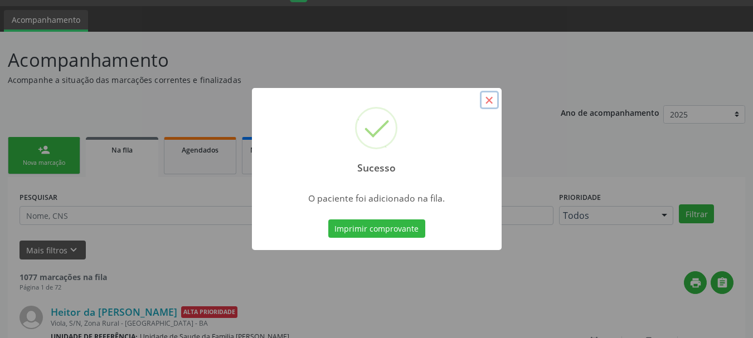
drag, startPoint x: 487, startPoint y: 108, endPoint x: 490, endPoint y: 94, distance: 14.3
click at [488, 103] on button "×" at bounding box center [489, 100] width 19 height 19
